Goal: Information Seeking & Learning: Check status

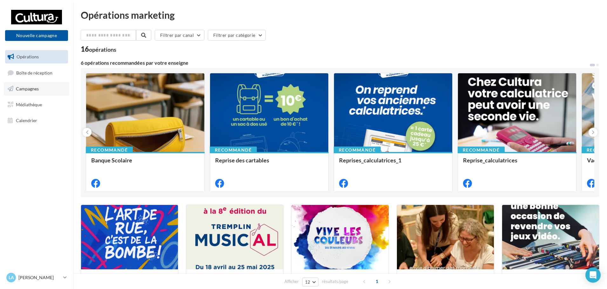
click at [34, 88] on span "Campagnes" at bounding box center [27, 88] width 23 height 5
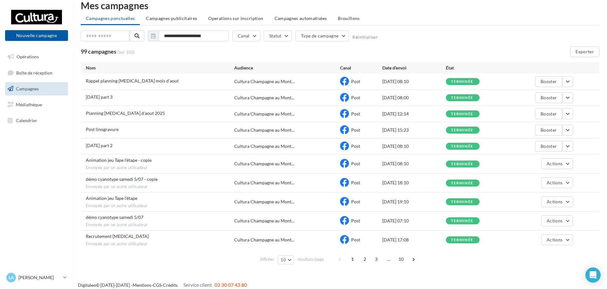
scroll to position [15, 0]
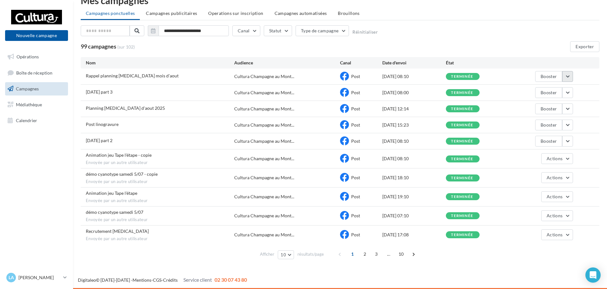
click at [566, 74] on button "button" at bounding box center [567, 76] width 11 height 11
click at [530, 97] on button "Voir les résultats" at bounding box center [541, 91] width 64 height 17
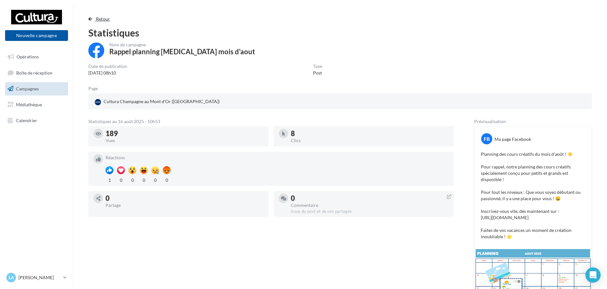
click at [95, 22] on button "Retour" at bounding box center [100, 19] width 24 height 8
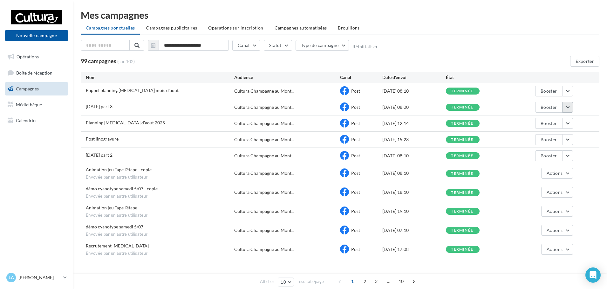
click at [565, 106] on button "button" at bounding box center [567, 107] width 11 height 11
click at [544, 118] on button "Voir les résultats" at bounding box center [541, 122] width 64 height 17
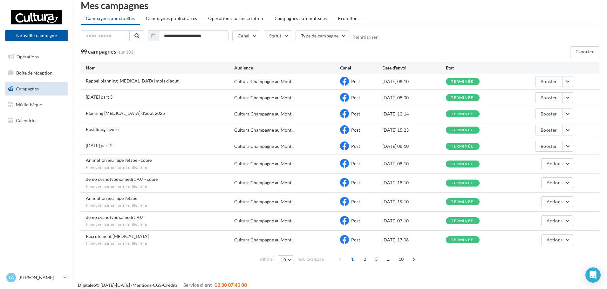
scroll to position [15, 0]
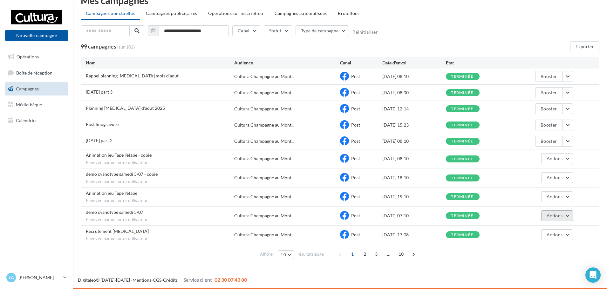
click at [568, 218] on button "Actions" at bounding box center [557, 216] width 32 height 11
click at [541, 230] on button "Voir les résultats" at bounding box center [541, 231] width 64 height 17
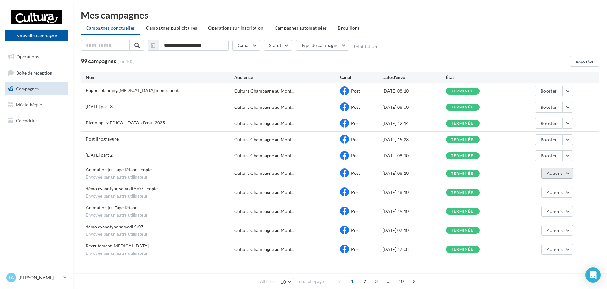
click at [568, 174] on button "Actions" at bounding box center [557, 173] width 32 height 11
click at [545, 184] on button "Voir les résultats" at bounding box center [541, 188] width 64 height 17
click at [569, 159] on button "button" at bounding box center [567, 156] width 11 height 11
click at [553, 169] on button "Voir les résultats" at bounding box center [541, 171] width 64 height 17
click at [571, 172] on button "Actions" at bounding box center [557, 173] width 32 height 11
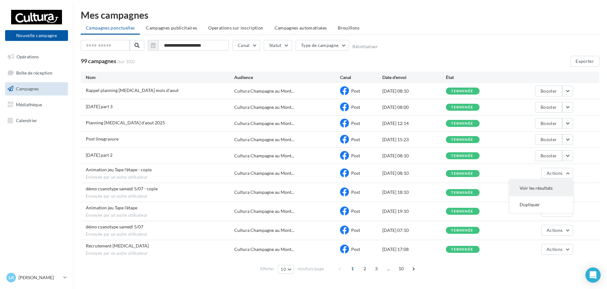
click at [546, 188] on button "Voir les résultats" at bounding box center [541, 188] width 64 height 17
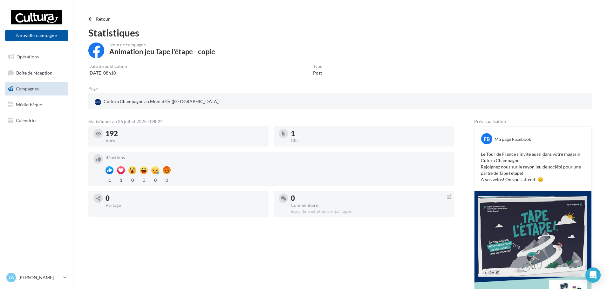
drag, startPoint x: 161, startPoint y: 137, endPoint x: 121, endPoint y: 135, distance: 39.5
click at [121, 135] on div "192" at bounding box center [184, 133] width 158 height 7
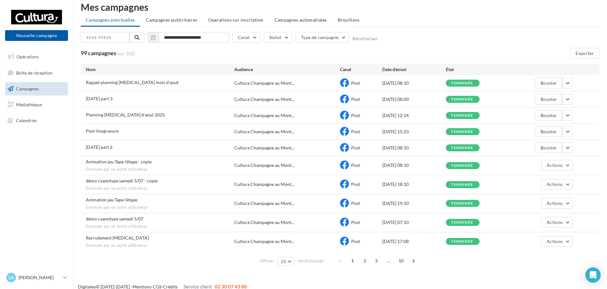
scroll to position [15, 0]
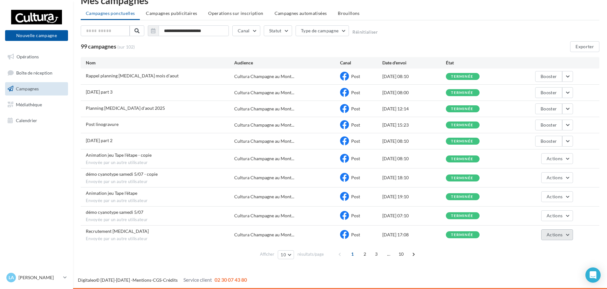
click at [569, 232] on button "Actions" at bounding box center [557, 235] width 32 height 11
click at [531, 250] on button "Voir les résultats" at bounding box center [541, 250] width 64 height 17
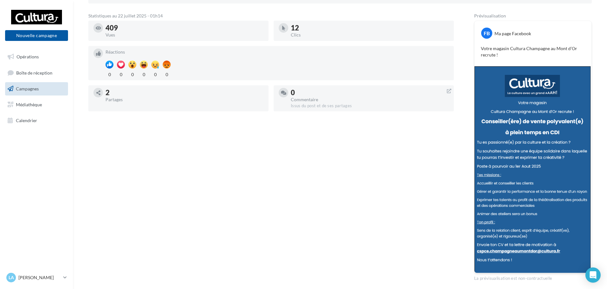
scroll to position [127, 0]
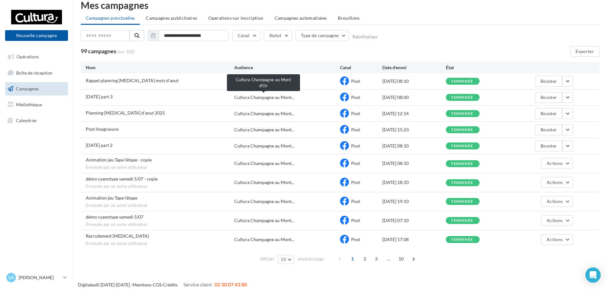
scroll to position [15, 0]
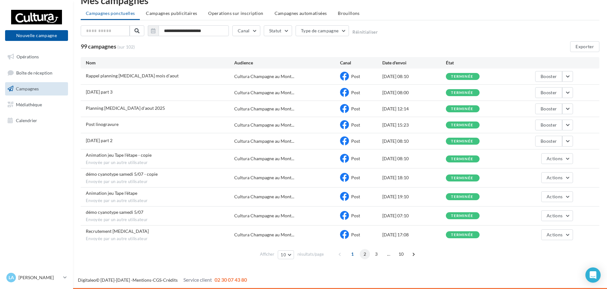
click at [364, 256] on span "2" at bounding box center [365, 254] width 10 height 10
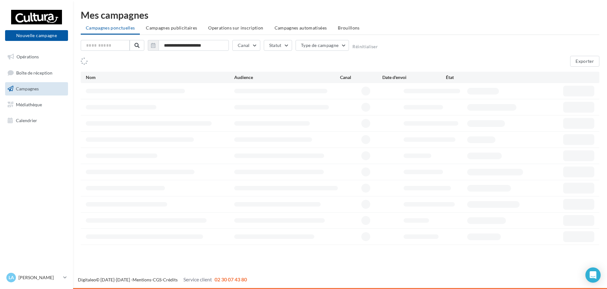
scroll to position [0, 0]
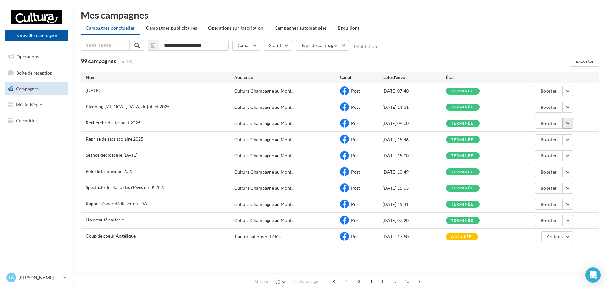
click at [564, 124] on button "button" at bounding box center [567, 123] width 11 height 11
click at [542, 141] on button "Voir les résultats" at bounding box center [541, 138] width 64 height 17
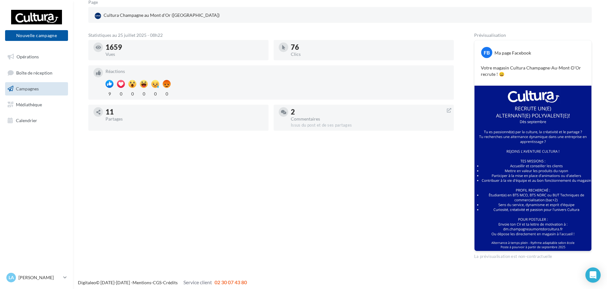
scroll to position [89, 0]
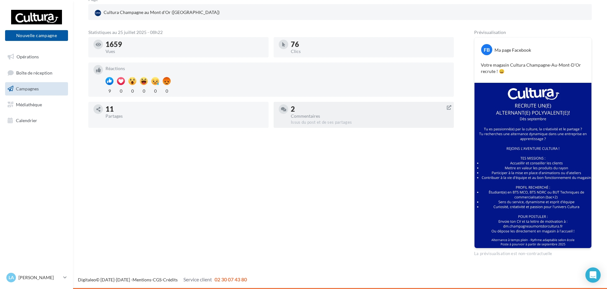
click at [385, 104] on div "2 Commentaires Issus du post et de ses partages" at bounding box center [363, 115] width 180 height 26
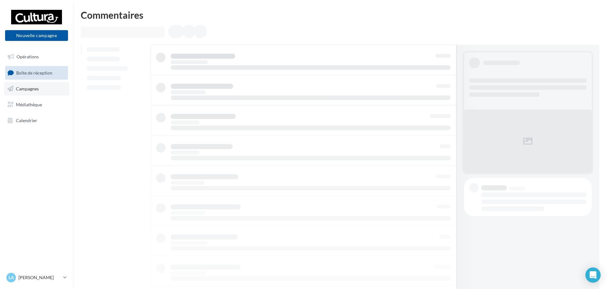
click at [45, 91] on link "Campagnes" at bounding box center [36, 88] width 65 height 13
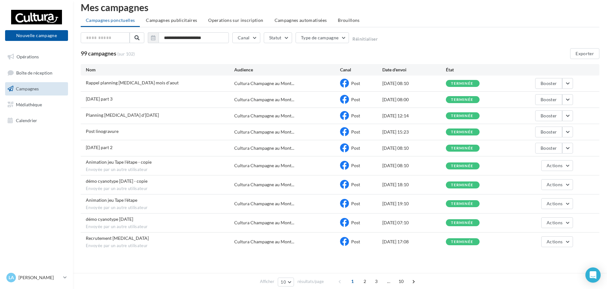
scroll to position [15, 0]
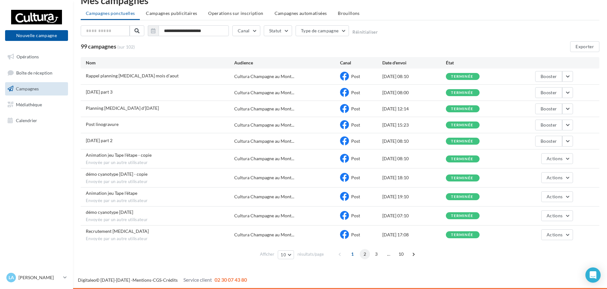
click at [364, 259] on span "2" at bounding box center [365, 254] width 10 height 10
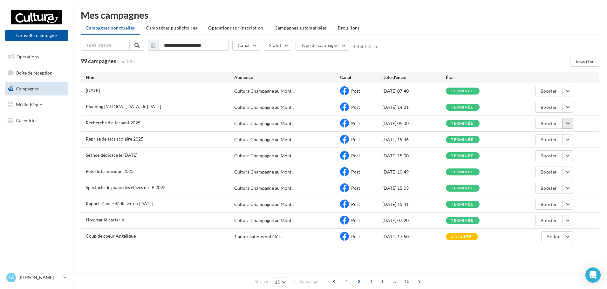
click at [570, 125] on button "button" at bounding box center [567, 123] width 11 height 11
click at [554, 134] on button "Voir les résultats" at bounding box center [541, 138] width 64 height 17
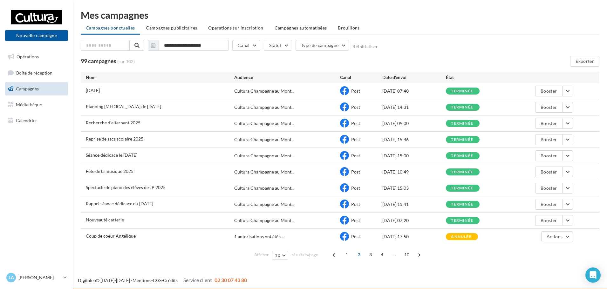
scroll to position [1, 0]
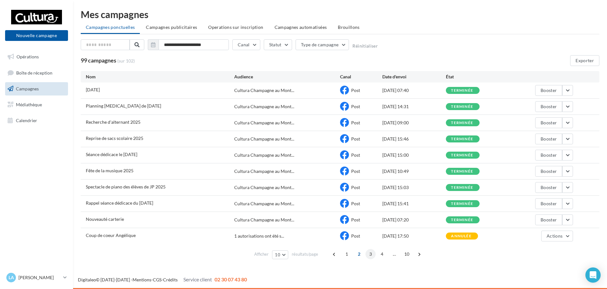
click at [368, 253] on span "3" at bounding box center [370, 254] width 10 height 10
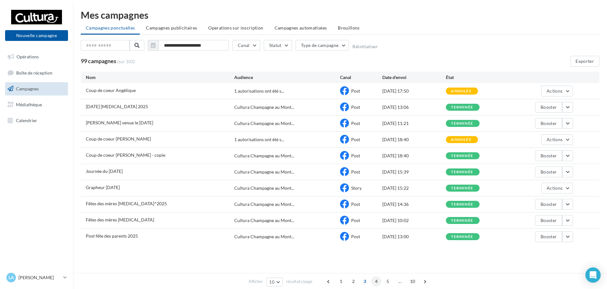
click at [375, 283] on span "4" at bounding box center [376, 282] width 10 height 10
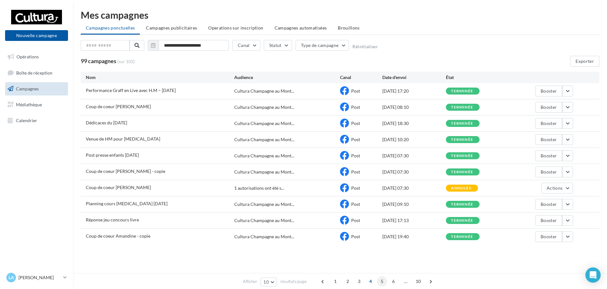
click at [384, 279] on span "5" at bounding box center [382, 282] width 10 height 10
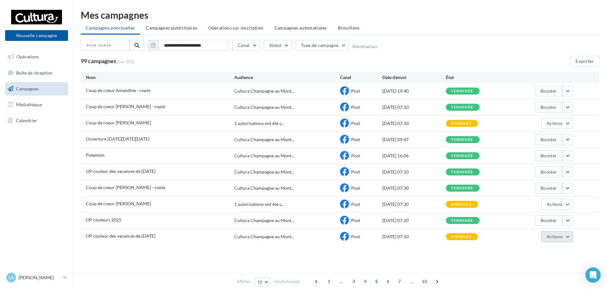
click at [552, 234] on button "Actions" at bounding box center [557, 237] width 32 height 11
click at [538, 191] on button "Voir les résultats" at bounding box center [541, 189] width 64 height 17
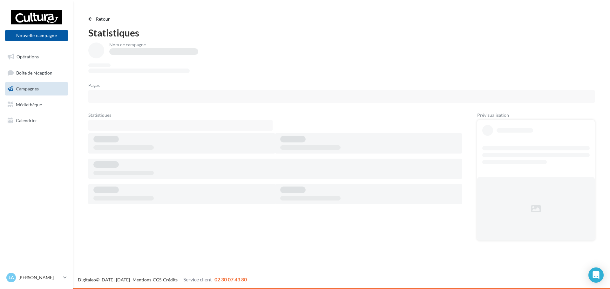
click at [94, 16] on button "Retour" at bounding box center [100, 19] width 24 height 8
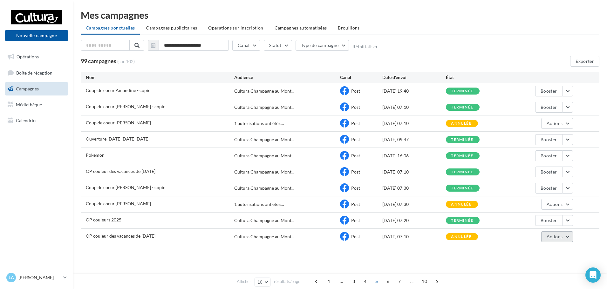
click at [557, 240] on button "Actions" at bounding box center [557, 237] width 32 height 11
click at [543, 189] on button "Voir les résultats" at bounding box center [541, 189] width 64 height 17
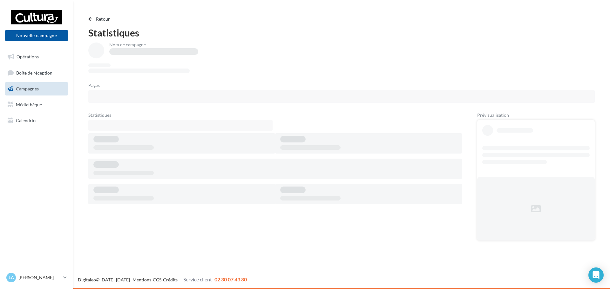
click at [87, 18] on div "Retour Statistiques Nom de campagne Pages Statistiques Prévisualisation" at bounding box center [342, 130] width 522 height 231
click at [89, 19] on span "button" at bounding box center [90, 19] width 4 height 4
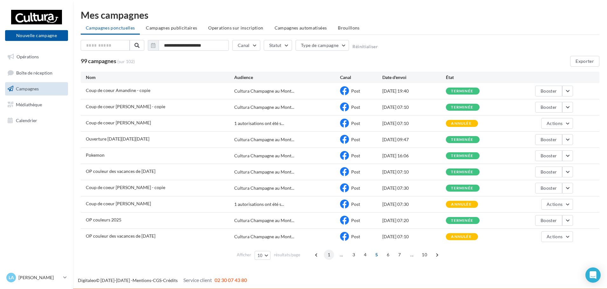
click at [331, 255] on span "1" at bounding box center [329, 255] width 10 height 10
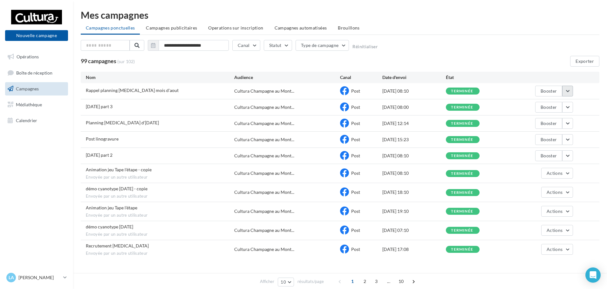
click at [569, 93] on button "button" at bounding box center [567, 91] width 11 height 11
click at [559, 104] on button "Voir les résultats" at bounding box center [541, 106] width 64 height 17
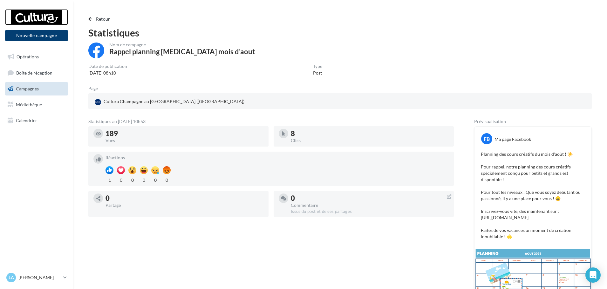
click at [48, 10] on div at bounding box center [36, 17] width 51 height 16
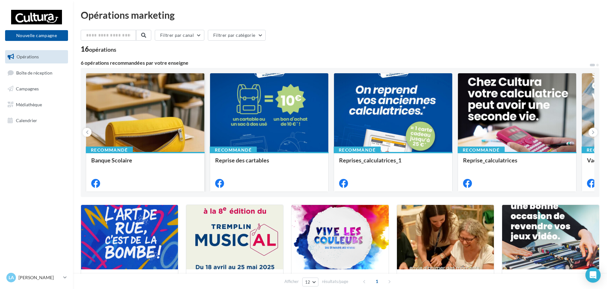
click at [132, 162] on span "Banque Scolaire" at bounding box center [111, 160] width 41 height 7
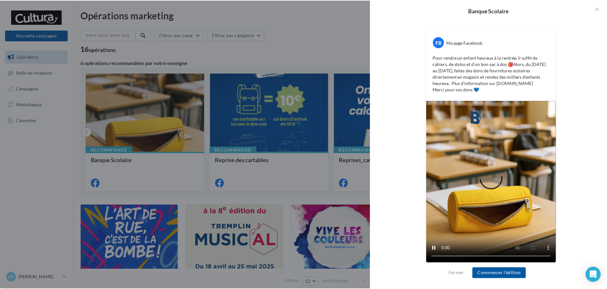
scroll to position [105, 0]
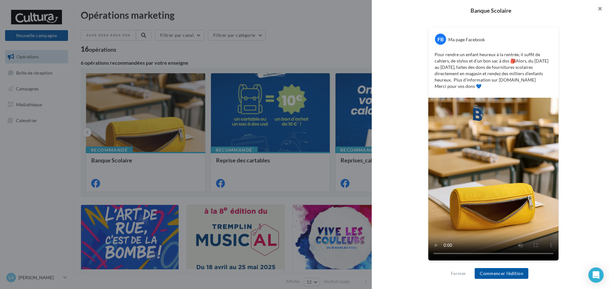
click at [592, 5] on button "button" at bounding box center [596, 9] width 25 height 19
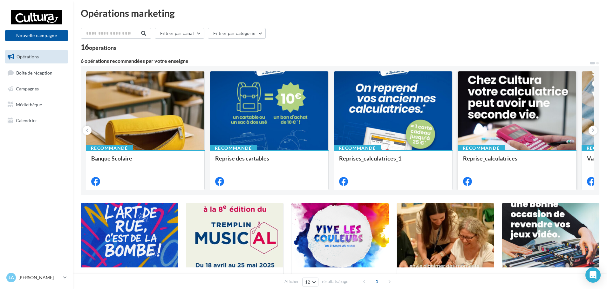
scroll to position [64, 0]
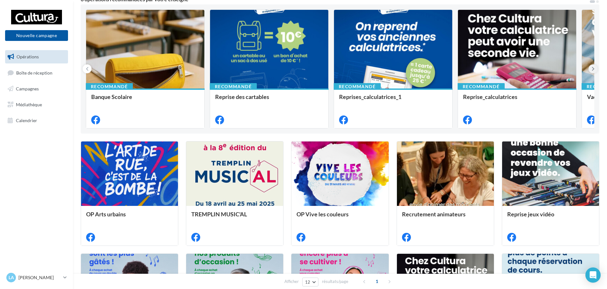
click at [590, 68] on button at bounding box center [592, 68] width 9 height 9
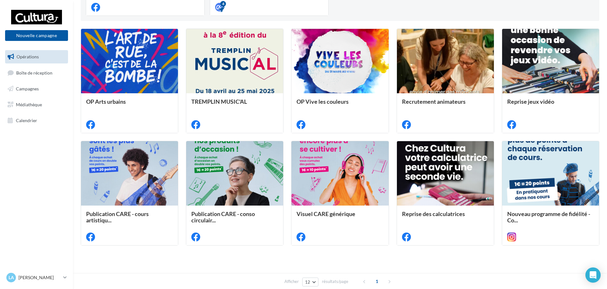
scroll to position [186, 0]
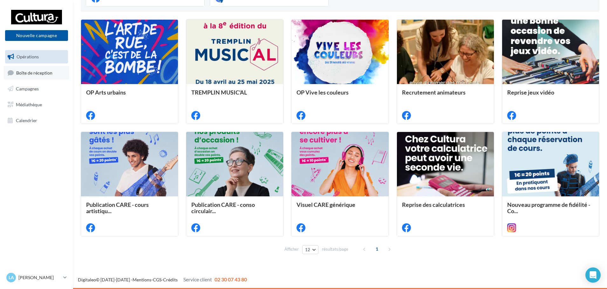
click at [39, 77] on link "Boîte de réception" at bounding box center [36, 73] width 65 height 14
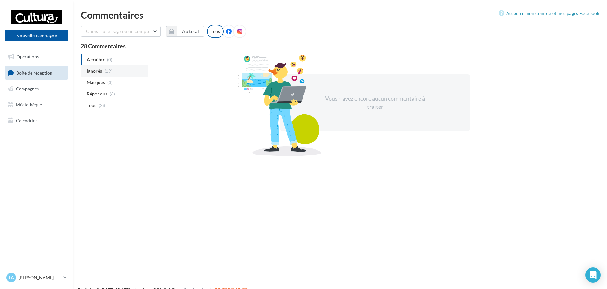
click at [119, 74] on li "Ignorés (19)" at bounding box center [114, 70] width 67 height 11
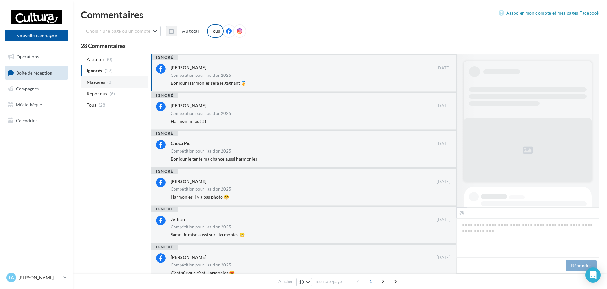
scroll to position [37, 0]
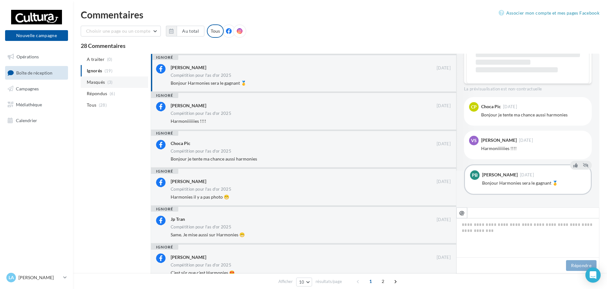
click at [119, 87] on li "Masqués (3)" at bounding box center [114, 82] width 67 height 11
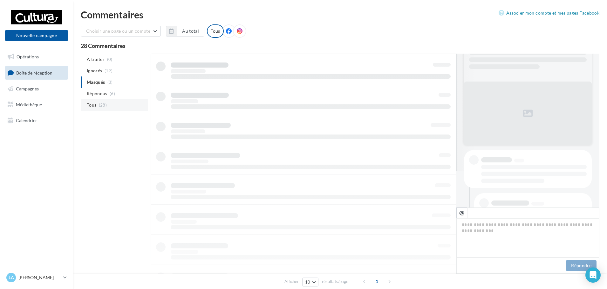
drag, startPoint x: 119, startPoint y: 87, endPoint x: 120, endPoint y: 100, distance: 13.1
click at [120, 100] on ul "A traiter (0) Ignorés (19) [GEOGRAPHIC_DATA] (3) Répondus (6) Tous (28)" at bounding box center [114, 82] width 67 height 57
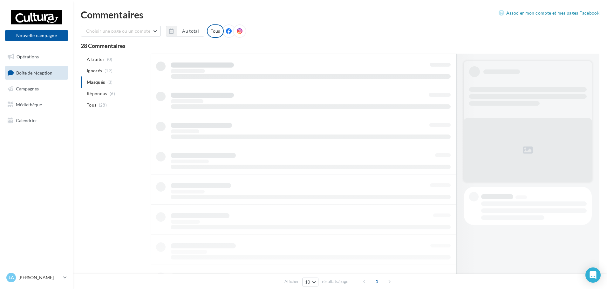
click at [130, 122] on div "A traiter (0) Ignorés (19) [GEOGRAPHIC_DATA] (3) Répondus (6) Tous (28) Affiche…" at bounding box center [340, 214] width 518 height 320
click at [110, 75] on li "Ignorés (19)" at bounding box center [114, 70] width 67 height 11
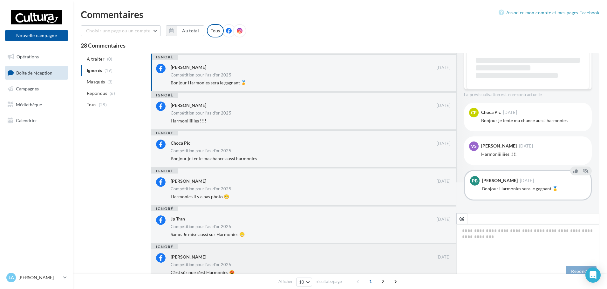
scroll to position [0, 0]
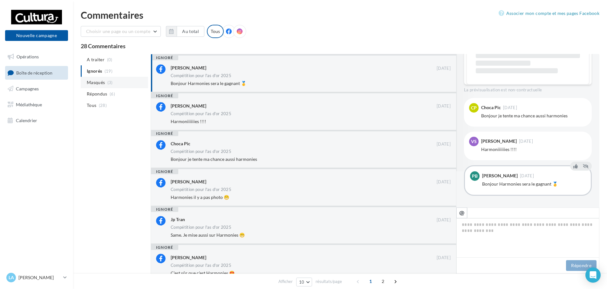
click at [112, 85] on li "Masqués (3)" at bounding box center [114, 82] width 67 height 11
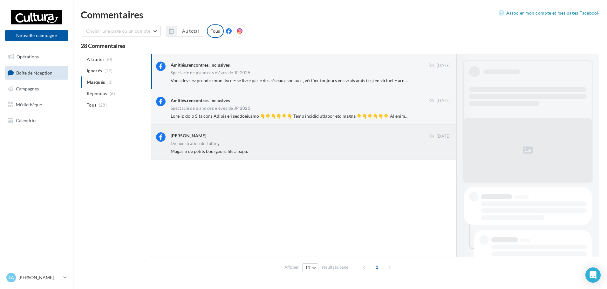
scroll to position [164, 0]
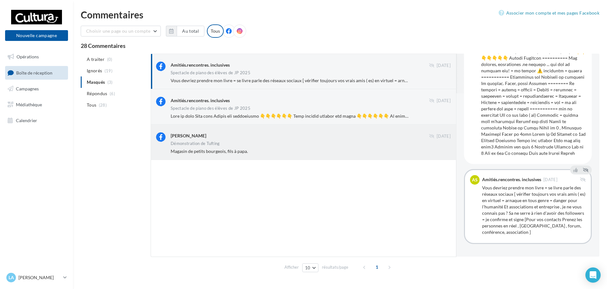
click at [417, 152] on div "Magasin de petits bourgeois, fils à papa." at bounding box center [313, 151] width 285 height 6
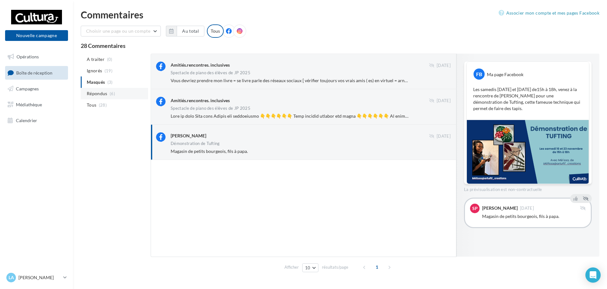
click at [86, 91] on li "Répondus (6)" at bounding box center [114, 93] width 67 height 11
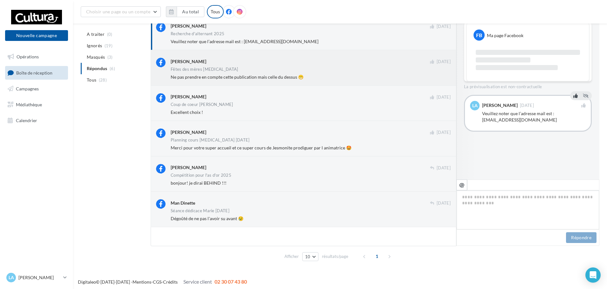
scroll to position [45, 0]
click at [204, 82] on div "[PERSON_NAME] [DATE] Fêtes des mères [MEDICAL_DATA] [PERSON_NAME] pas prendre e…" at bounding box center [304, 67] width 306 height 35
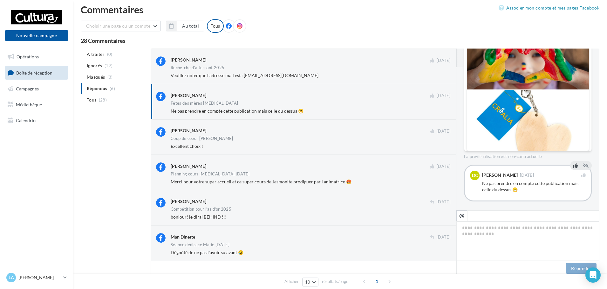
scroll to position [0, 0]
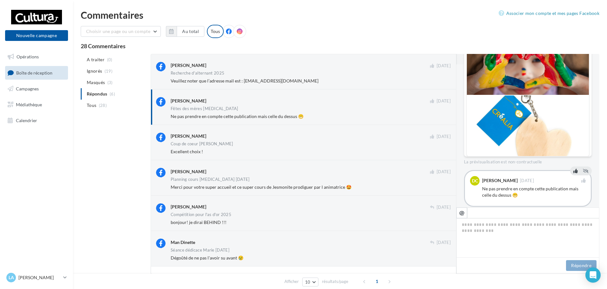
click at [499, 107] on div at bounding box center [528, 126] width 122 height 61
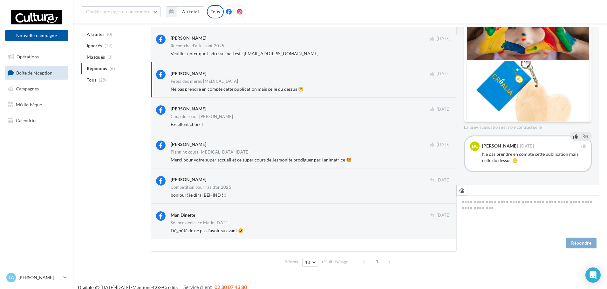
scroll to position [33, 0]
